Goal: Task Accomplishment & Management: Use online tool/utility

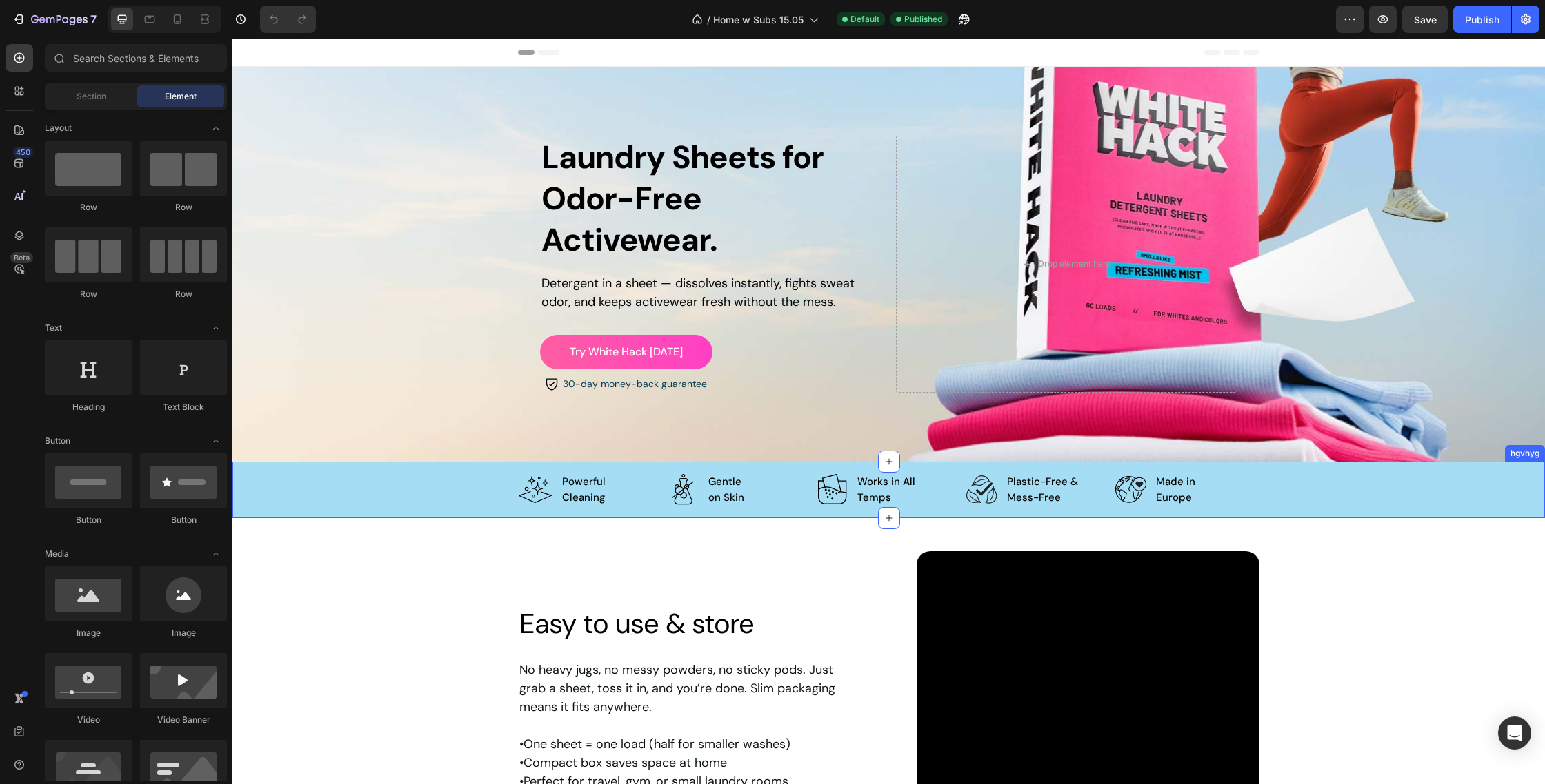
click at [473, 492] on div "Image Powerful Cleaning Text Block   Patented technology Text Block Row Image C…" at bounding box center [889, 490] width 1246 height 34
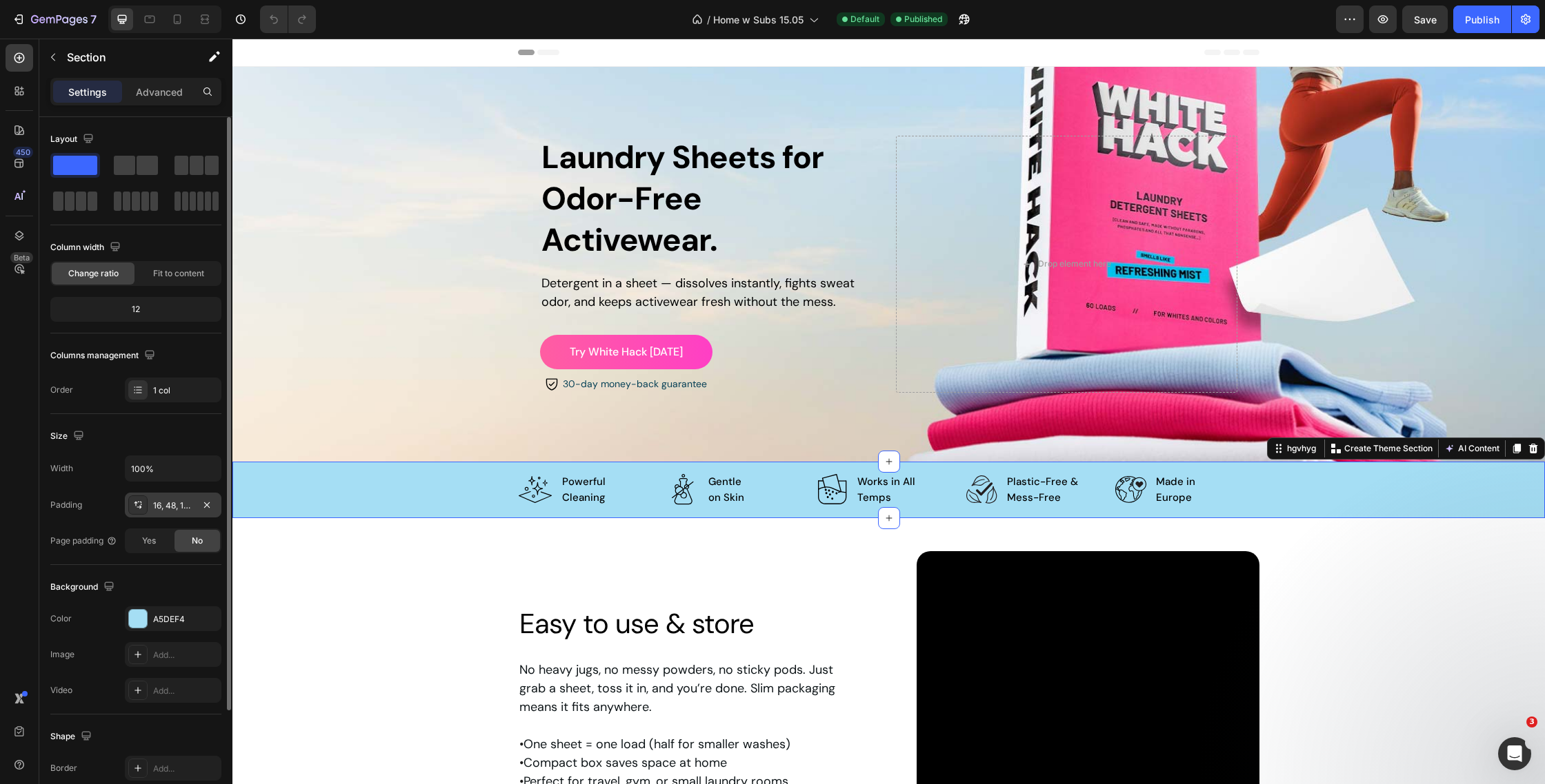
click at [153, 503] on div "16, 48, 16, 48" at bounding box center [173, 506] width 40 height 13
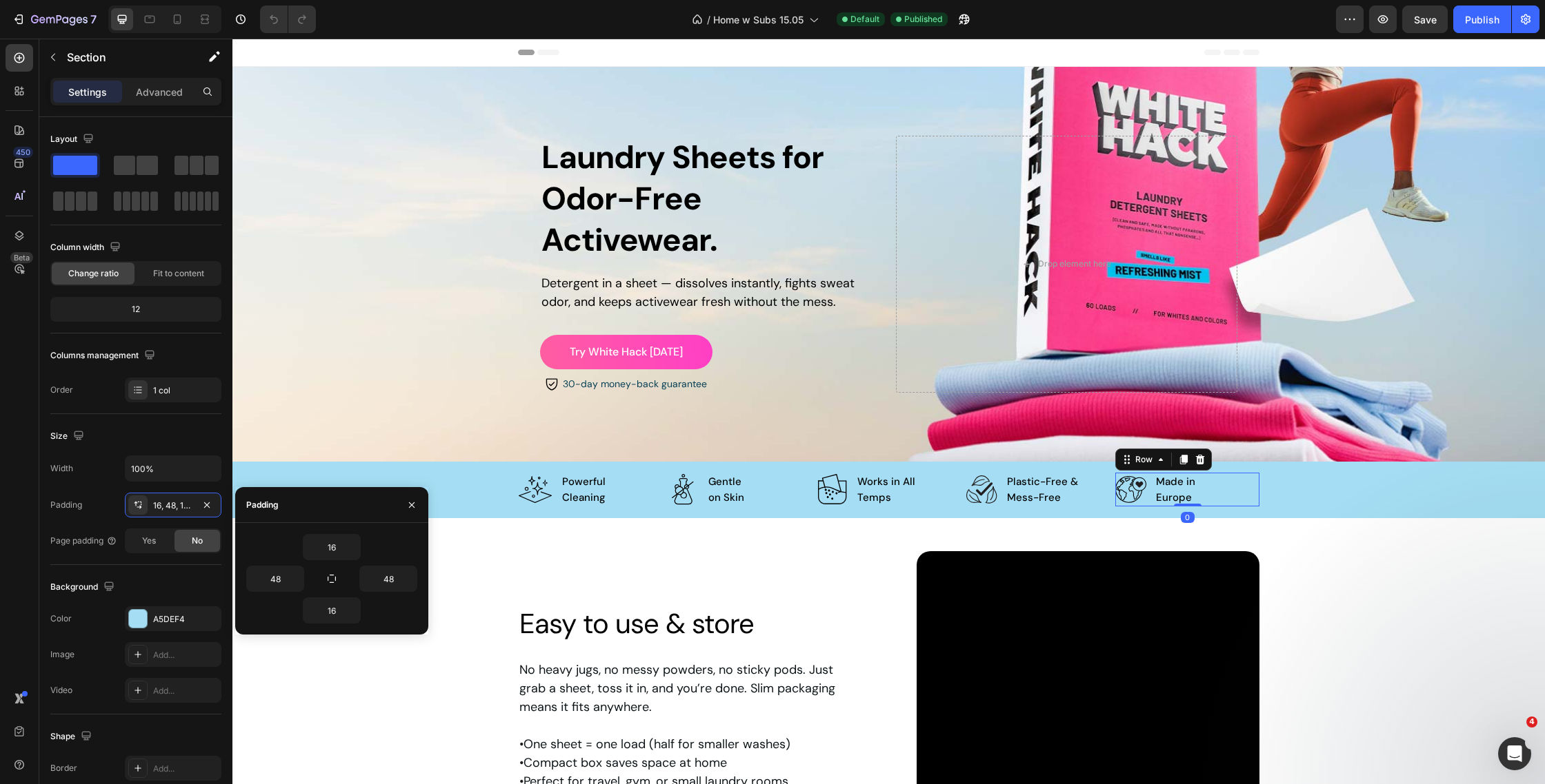
click at [1206, 486] on div "Image High absorption rate   Text Block Made in [GEOGRAPHIC_DATA] Text Block Ro…" at bounding box center [1187, 489] width 144 height 34
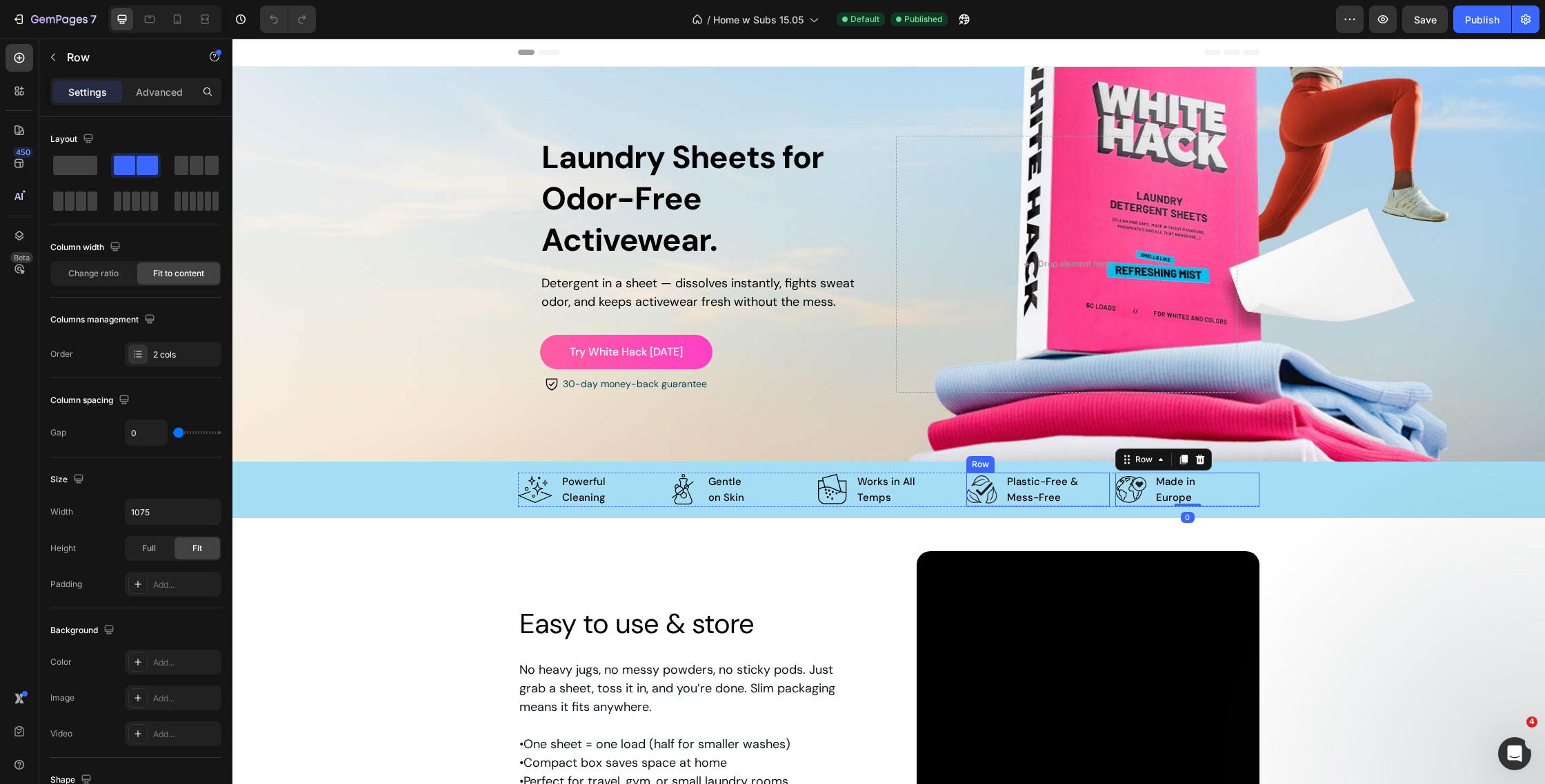
click at [1092, 493] on div "Image Made in [GEOGRAPHIC_DATA] Text Block Plastic-Free & Mess-Free Text Block …" at bounding box center [1038, 489] width 144 height 34
click at [934, 485] on div "Image Allergen-free Text Block Works in All Temps Text Block Row 0" at bounding box center [889, 489] width 144 height 34
click at [798, 489] on div "Image Clinically tested Text Block Gentle on Skin Text Block Row 0" at bounding box center [740, 489] width 144 height 34
click at [637, 477] on div "Image Powerful Cleaning Text Block   Patented technology Text Block Row" at bounding box center [590, 490] width 144 height 34
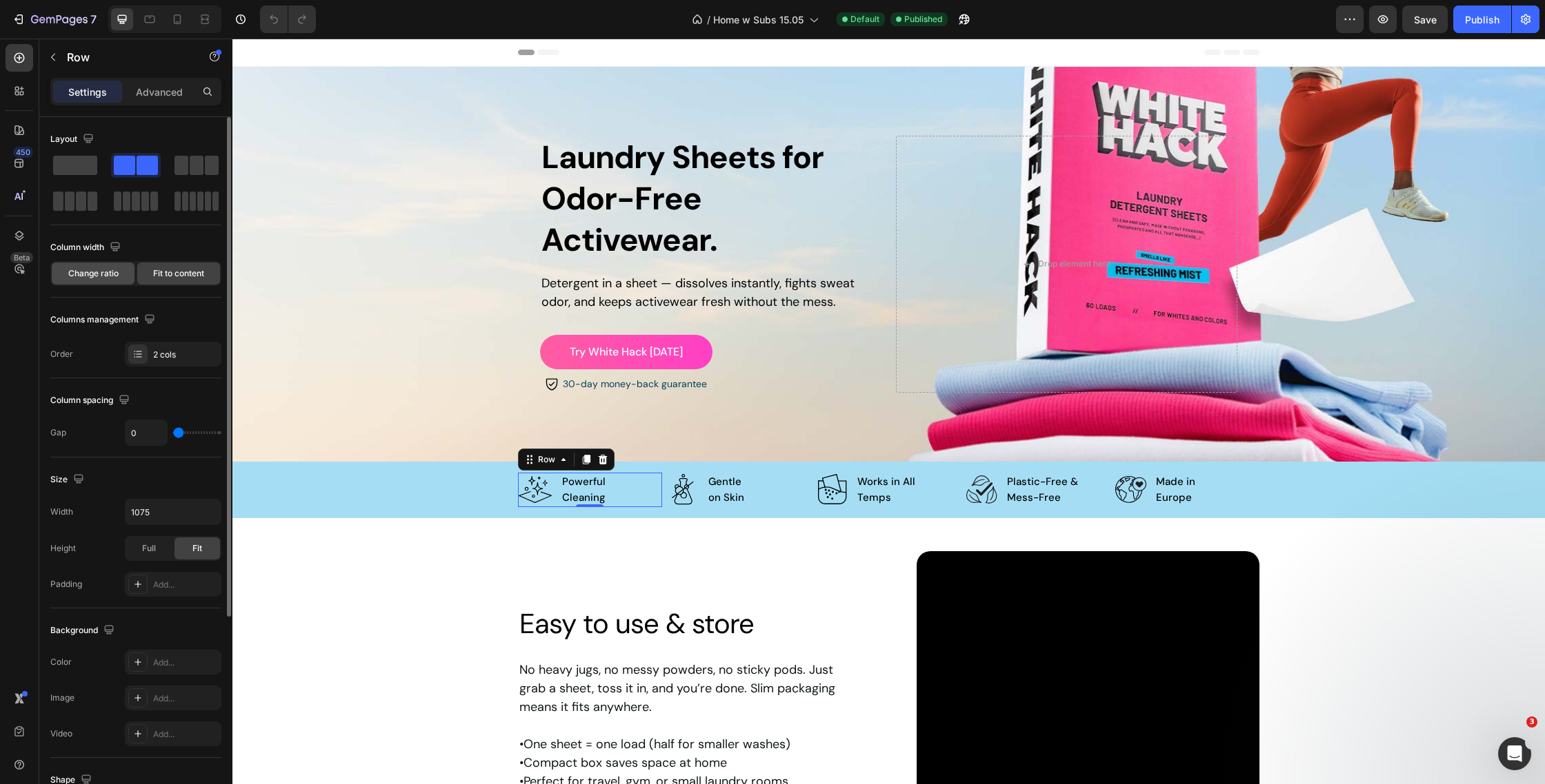
click at [112, 272] on span "Change ratio" at bounding box center [93, 273] width 50 height 13
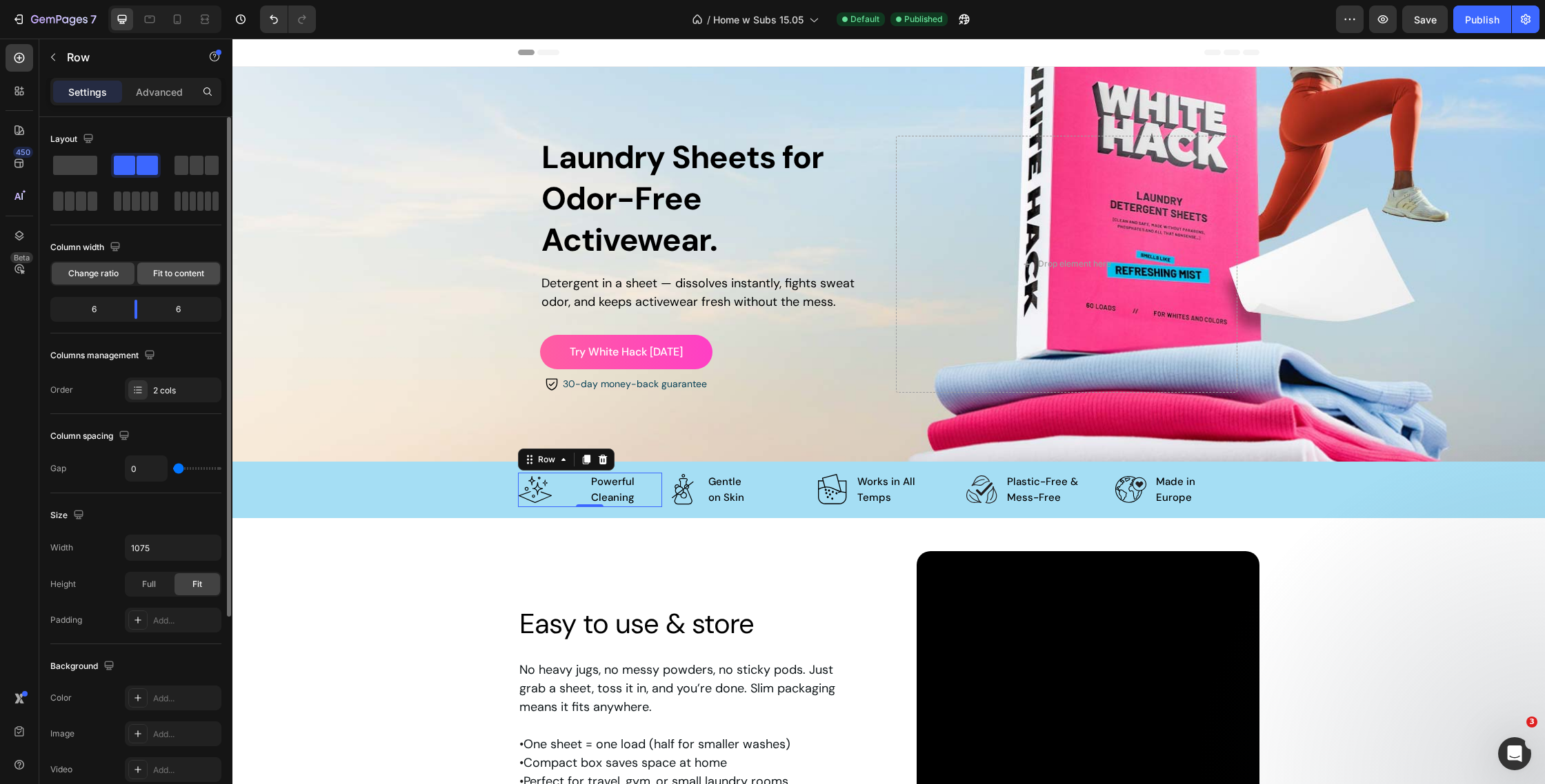
click at [173, 269] on span "Fit to content" at bounding box center [179, 273] width 51 height 13
